Goal: Download file/media: Download file/media

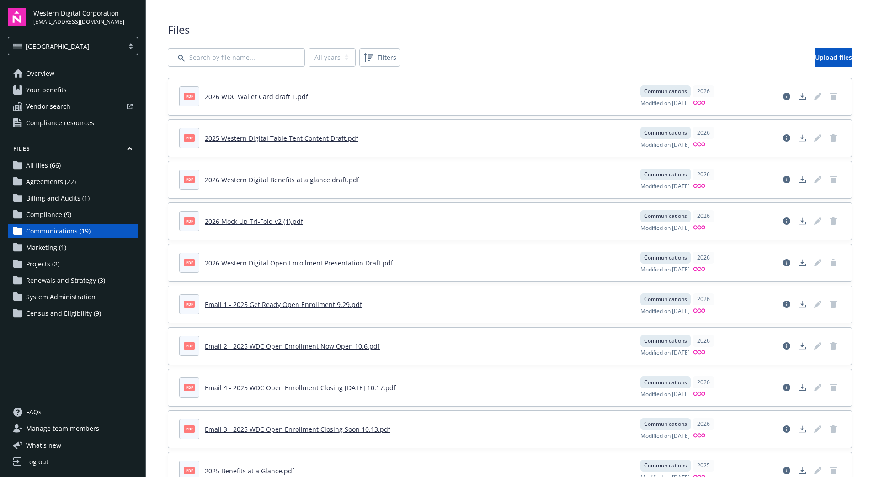
click at [287, 136] on link "2025 Western Digital Table Tent Content Draft.pdf" at bounding box center [282, 138] width 154 height 9
click at [279, 95] on link "2026 WDC Wallet Card draft 1.pdf" at bounding box center [256, 96] width 103 height 9
